Goal: Use online tool/utility: Use online tool/utility

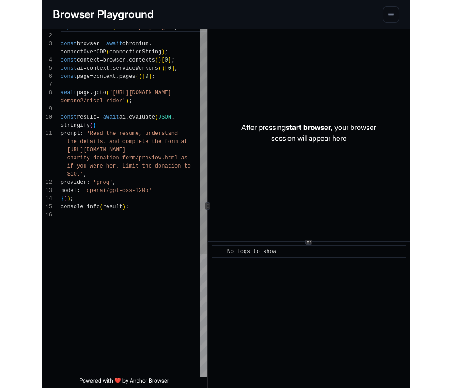
scroll to position [65, 0]
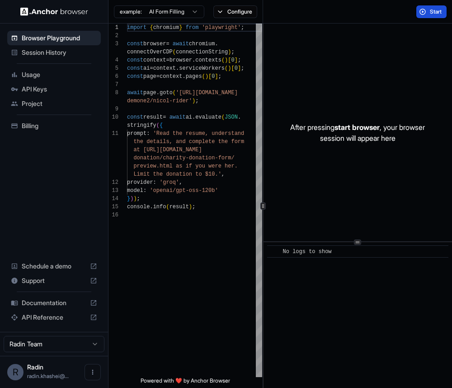
click at [368, 15] on button "Start" at bounding box center [432, 11] width 30 height 13
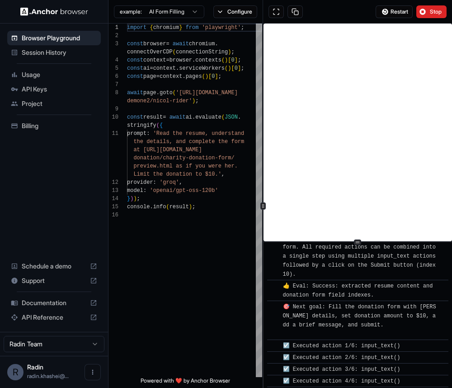
scroll to position [824, 0]
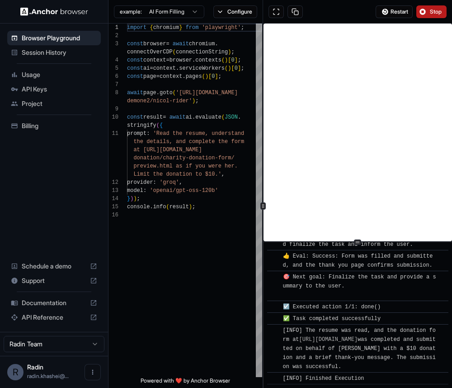
click at [368, 14] on span "Stop" at bounding box center [436, 11] width 13 height 7
